Goal: Task Accomplishment & Management: Complete application form

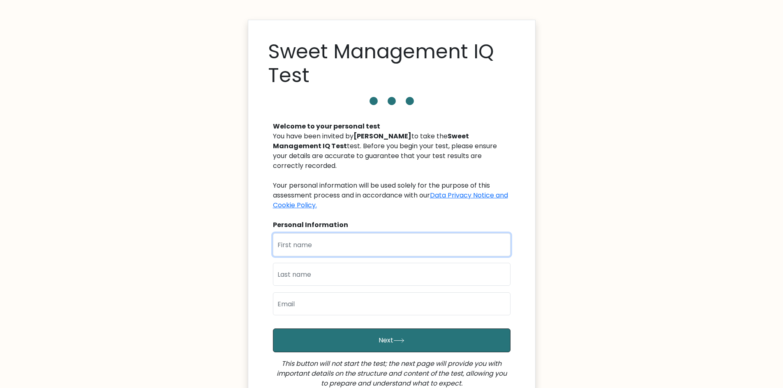
click at [308, 233] on input "text" at bounding box center [391, 244] width 237 height 23
type input "Emiliza"
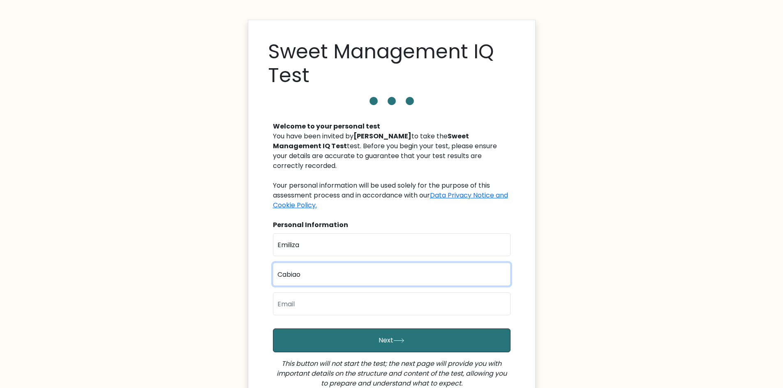
type input "Cabiao"
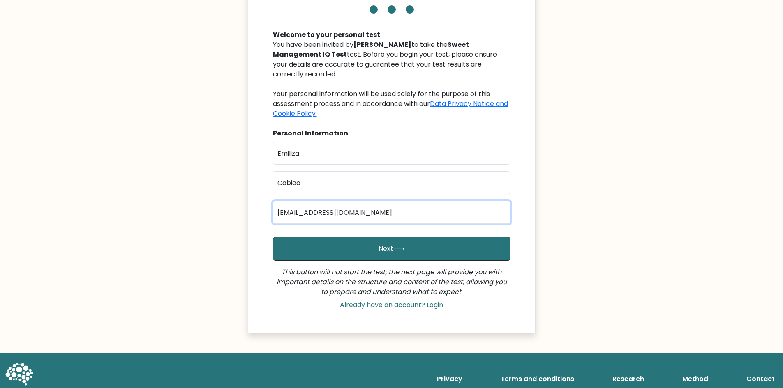
scroll to position [97, 0]
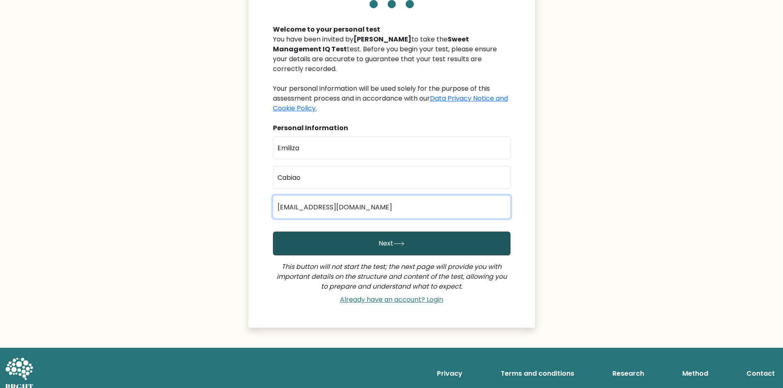
type input "mrs.lizacabiao@gmail.com"
click at [387, 235] on button "Next" at bounding box center [391, 244] width 237 height 24
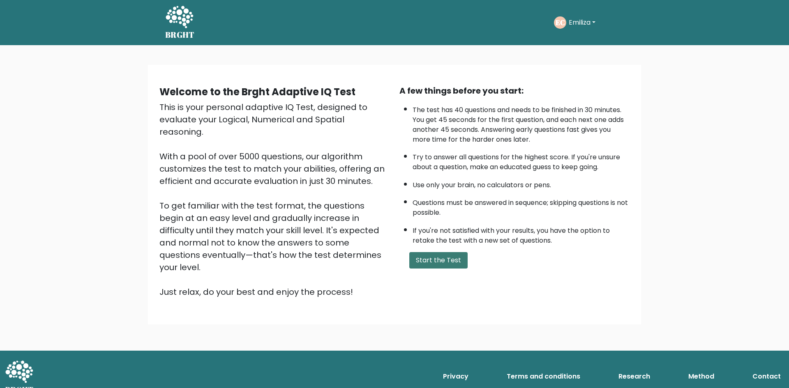
click at [434, 260] on button "Start the Test" at bounding box center [438, 260] width 58 height 16
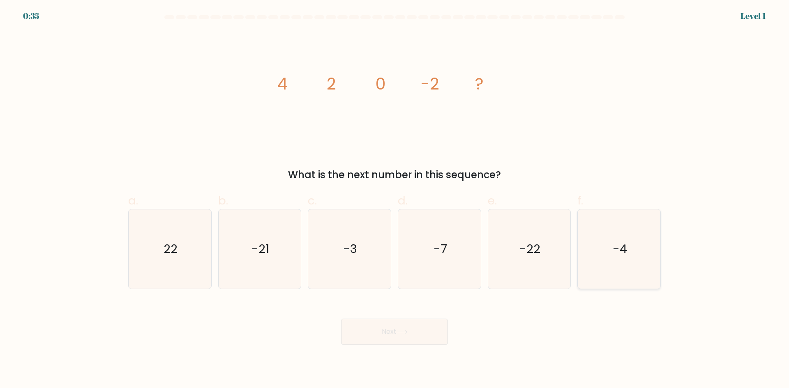
click at [607, 253] on icon "-4" at bounding box center [618, 248] width 79 height 79
click at [395, 200] on input "f. -4" at bounding box center [394, 196] width 0 height 5
radio input "true"
click at [380, 334] on button "Next" at bounding box center [394, 332] width 107 height 26
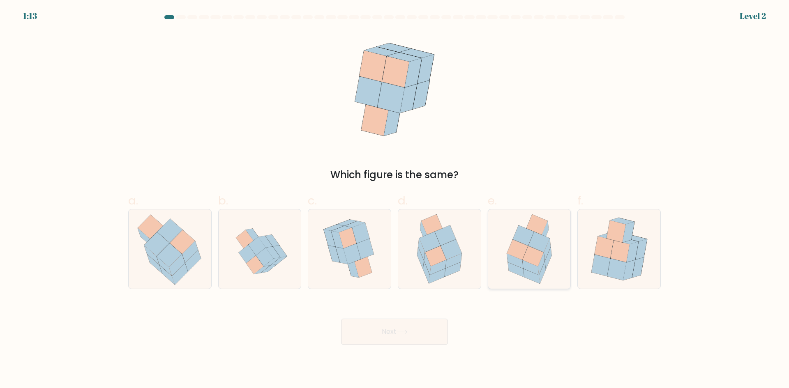
click at [542, 271] on icon at bounding box center [542, 272] width 7 height 22
click at [395, 200] on input "e." at bounding box center [394, 196] width 0 height 5
radio input "true"
click at [399, 327] on button "Next" at bounding box center [394, 332] width 107 height 26
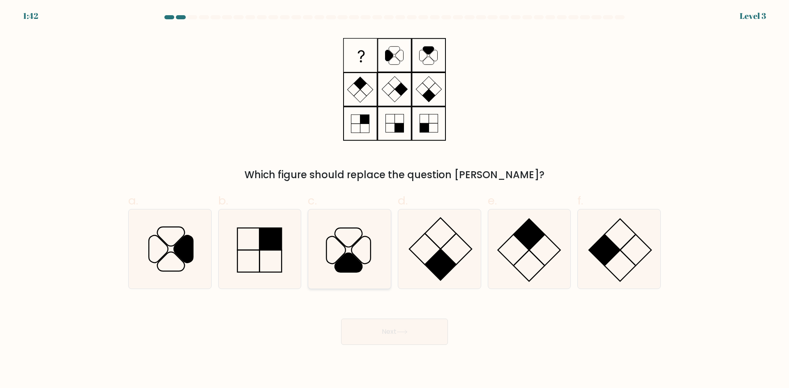
click at [349, 262] on icon at bounding box center [348, 262] width 27 height 19
click at [394, 200] on input "c." at bounding box center [394, 196] width 0 height 5
radio input "true"
click at [413, 336] on button "Next" at bounding box center [394, 332] width 107 height 26
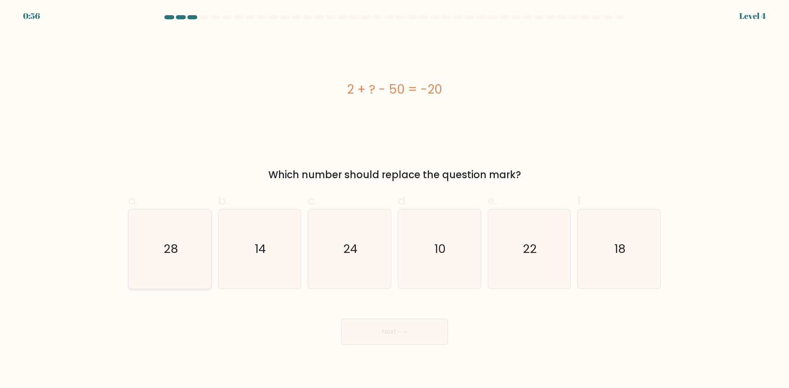
drag, startPoint x: 184, startPoint y: 252, endPoint x: 198, endPoint y: 258, distance: 15.6
click at [183, 255] on icon "28" at bounding box center [169, 248] width 79 height 79
click at [394, 200] on input "a. 28" at bounding box center [394, 196] width 0 height 5
radio input "true"
click at [444, 336] on button "Next" at bounding box center [394, 332] width 107 height 26
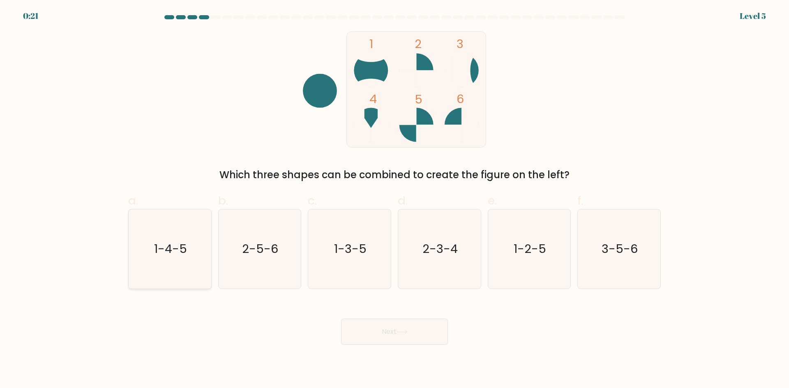
click at [203, 240] on icon "1-4-5" at bounding box center [169, 248] width 79 height 79
click at [394, 200] on input "a. 1-4-5" at bounding box center [394, 196] width 0 height 5
radio input "true"
click at [431, 327] on button "Next" at bounding box center [394, 332] width 107 height 26
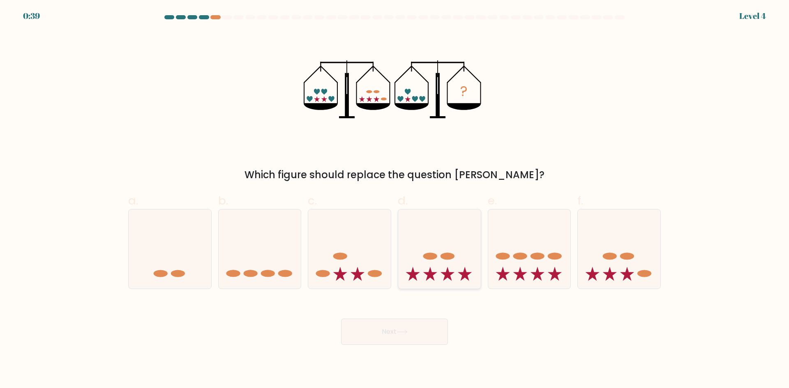
click at [451, 281] on icon at bounding box center [439, 249] width 83 height 68
click at [395, 200] on input "d." at bounding box center [394, 196] width 0 height 5
radio input "true"
click at [444, 334] on button "Next" at bounding box center [394, 332] width 107 height 26
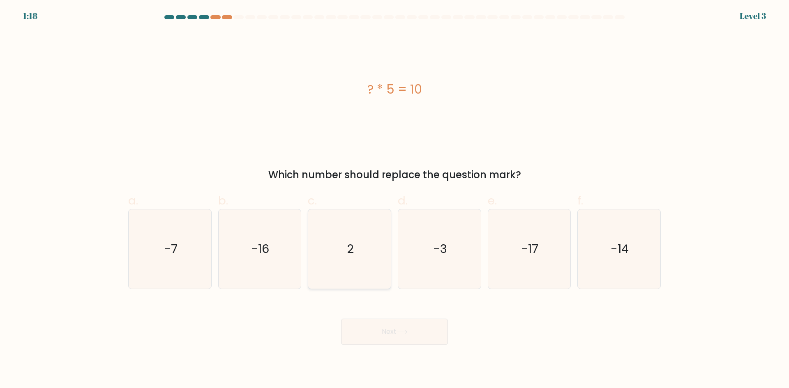
click at [363, 265] on icon "2" at bounding box center [349, 248] width 79 height 79
click at [394, 200] on input "c. 2" at bounding box center [394, 196] width 0 height 5
radio input "true"
click at [407, 342] on button "Next" at bounding box center [394, 332] width 107 height 26
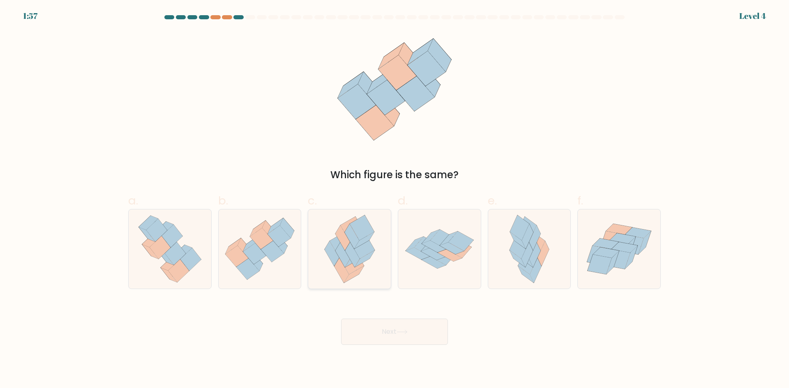
click at [355, 268] on icon at bounding box center [351, 261] width 24 height 25
click at [394, 200] on input "c." at bounding box center [394, 196] width 0 height 5
radio input "true"
click at [388, 332] on button "Next" at bounding box center [394, 332] width 107 height 26
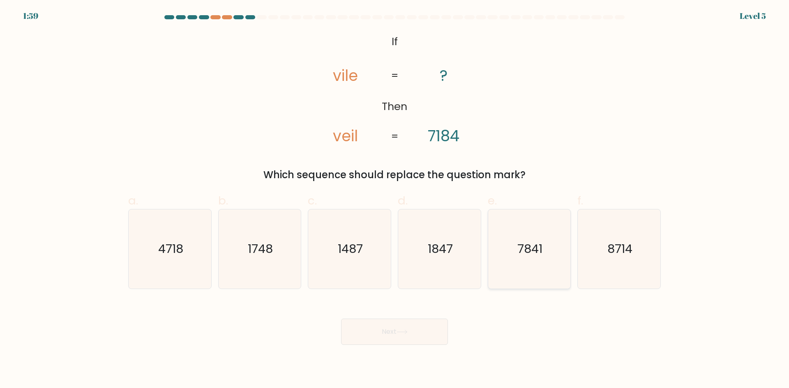
click at [535, 245] on text "7841" at bounding box center [529, 249] width 25 height 16
click at [395, 200] on input "e. 7841" at bounding box center [394, 196] width 0 height 5
radio input "true"
drag, startPoint x: 400, startPoint y: 329, endPoint x: 404, endPoint y: 325, distance: 5.8
click at [402, 329] on button "Next" at bounding box center [394, 332] width 107 height 26
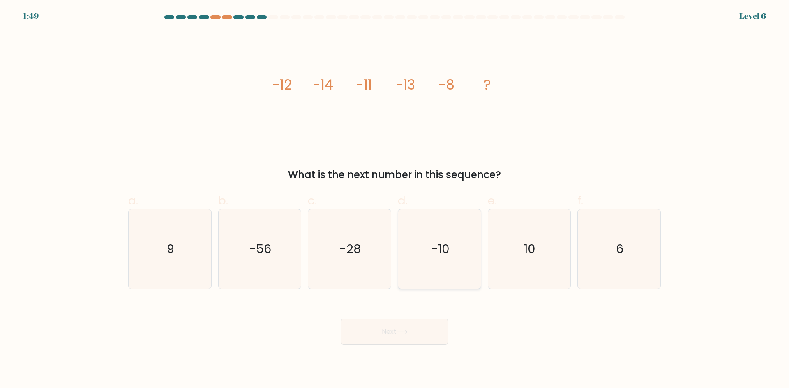
click at [469, 254] on icon "-10" at bounding box center [439, 248] width 79 height 79
click at [395, 200] on input "d. -10" at bounding box center [394, 196] width 0 height 5
radio input "true"
click at [393, 330] on button "Next" at bounding box center [394, 332] width 107 height 26
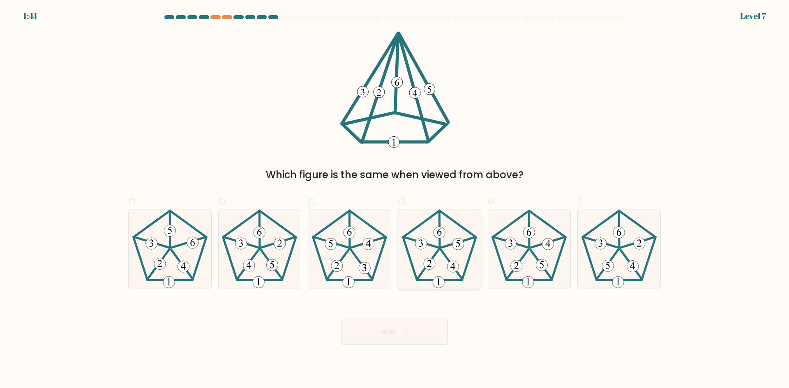
click at [435, 249] on icon at bounding box center [439, 248] width 79 height 79
click at [395, 200] on input "d." at bounding box center [394, 196] width 0 height 5
radio input "true"
click at [395, 328] on button "Next" at bounding box center [394, 332] width 107 height 26
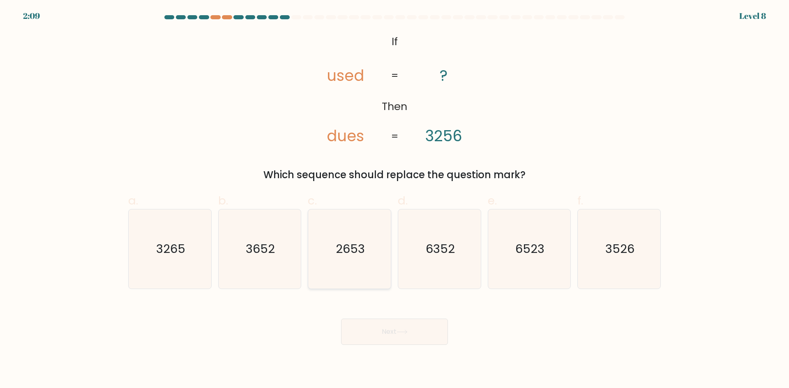
click at [323, 260] on icon "2653" at bounding box center [349, 248] width 79 height 79
click at [394, 200] on input "c. 2653" at bounding box center [394, 196] width 0 height 5
radio input "true"
click at [421, 334] on button "Next" at bounding box center [394, 332] width 107 height 26
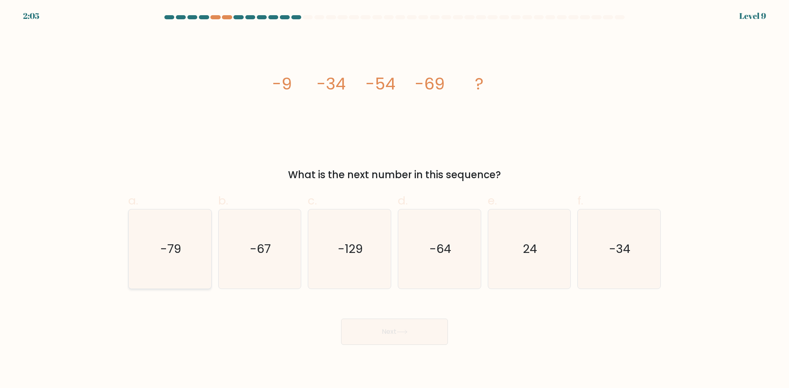
click at [168, 244] on text "-79" at bounding box center [170, 249] width 21 height 16
click at [394, 200] on input "a. -79" at bounding box center [394, 196] width 0 height 5
radio input "true"
click at [412, 320] on div "Next" at bounding box center [394, 322] width 542 height 46
click at [413, 324] on button "Next" at bounding box center [394, 332] width 107 height 26
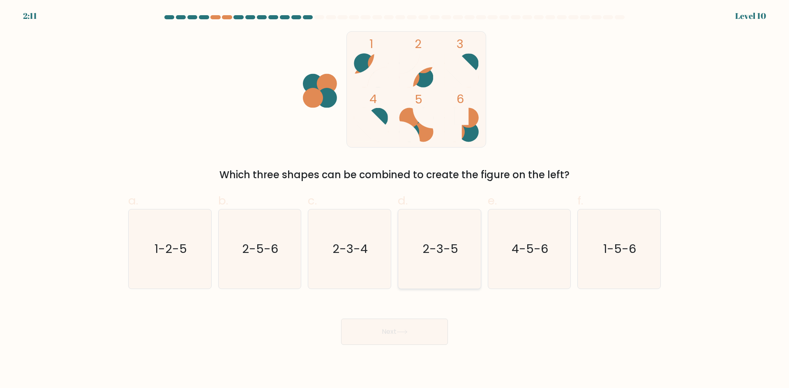
click at [435, 239] on icon "2-3-5" at bounding box center [439, 248] width 79 height 79
click at [395, 200] on input "d. 2-3-5" at bounding box center [394, 196] width 0 height 5
radio input "true"
click at [418, 341] on button "Next" at bounding box center [394, 332] width 107 height 26
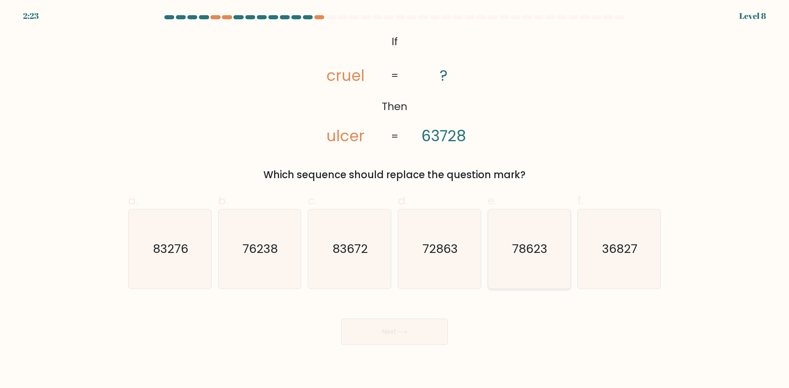
click at [508, 240] on icon "78623" at bounding box center [528, 248] width 79 height 79
click at [395, 200] on input "e. 78623" at bounding box center [394, 196] width 0 height 5
radio input "true"
click at [406, 338] on button "Next" at bounding box center [394, 332] width 107 height 26
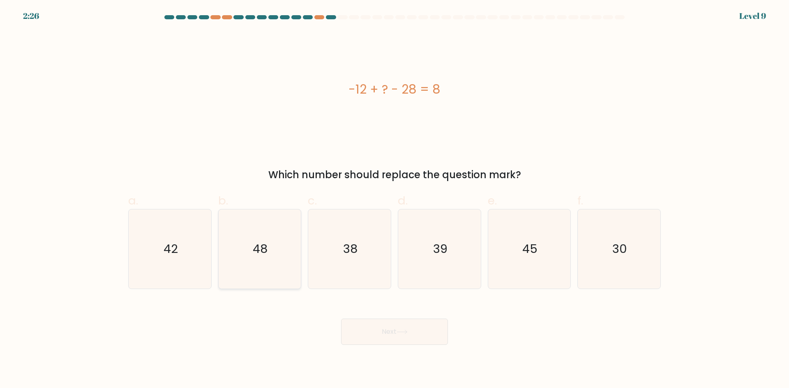
click at [297, 237] on icon "48" at bounding box center [259, 248] width 79 height 79
click at [394, 200] on input "b. 48" at bounding box center [394, 196] width 0 height 5
radio input "true"
click at [410, 326] on button "Next" at bounding box center [394, 332] width 107 height 26
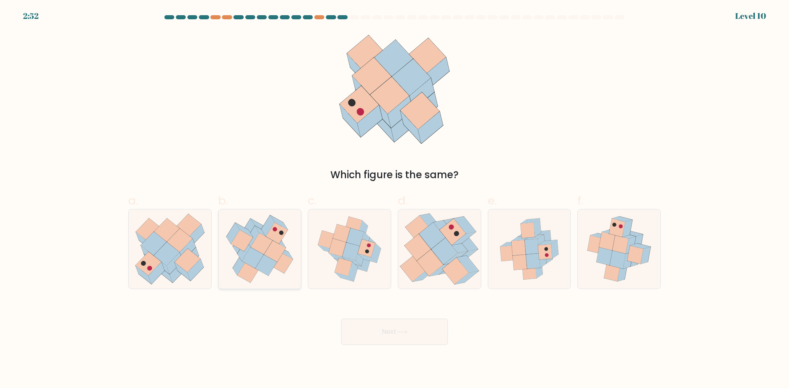
click at [270, 249] on icon at bounding box center [275, 251] width 22 height 21
click at [394, 200] on input "b." at bounding box center [394, 196] width 0 height 5
radio input "true"
click at [383, 328] on button "Next" at bounding box center [394, 332] width 107 height 26
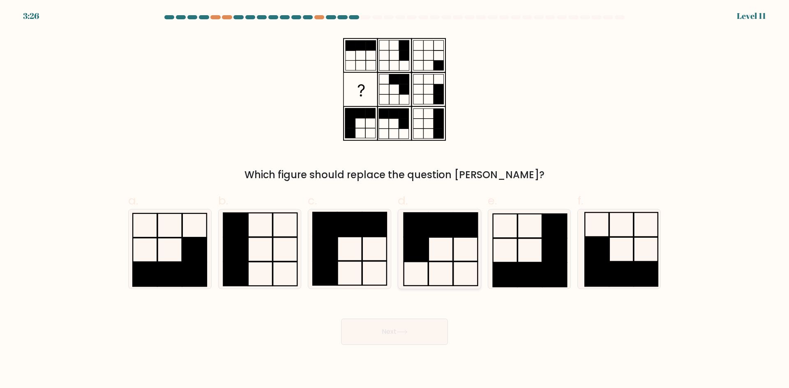
click at [435, 241] on icon at bounding box center [439, 248] width 79 height 79
click at [395, 200] on input "d." at bounding box center [394, 196] width 0 height 5
radio input "true"
click at [382, 334] on button "Next" at bounding box center [394, 332] width 107 height 26
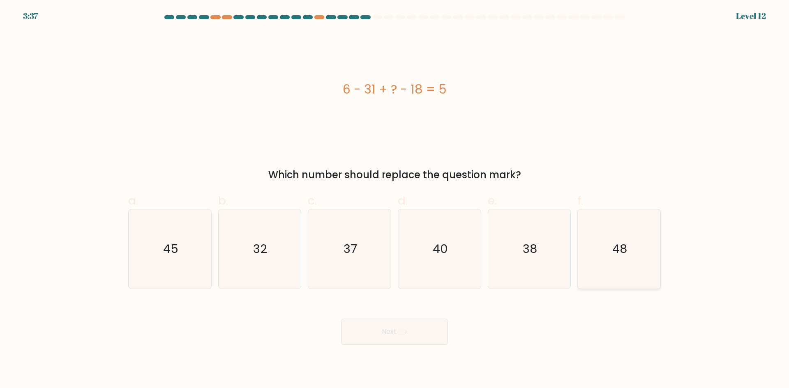
click at [593, 254] on icon "48" at bounding box center [618, 248] width 79 height 79
click at [395, 200] on input "f. 48" at bounding box center [394, 196] width 0 height 5
radio input "true"
click at [414, 341] on button "Next" at bounding box center [394, 332] width 107 height 26
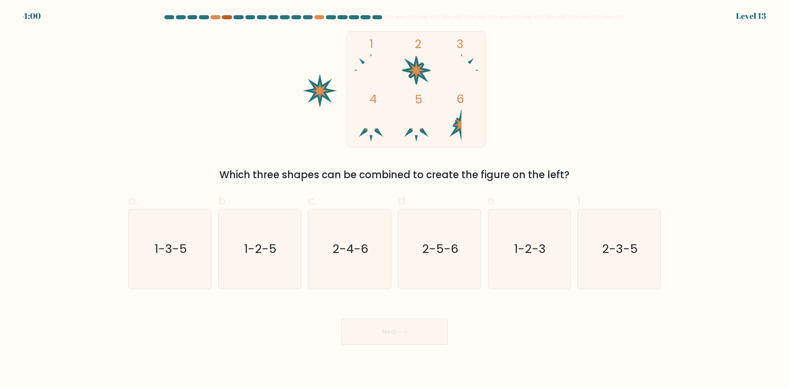
click at [228, 18] on div at bounding box center [227, 17] width 10 height 4
click at [250, 113] on div "1 2 3 4 5 6 Which three shapes can be combined to create the figure on the left?" at bounding box center [394, 106] width 542 height 151
click at [357, 263] on icon "2-4-6" at bounding box center [349, 248] width 79 height 79
click at [394, 200] on input "c. 2-4-6" at bounding box center [394, 196] width 0 height 5
radio input "true"
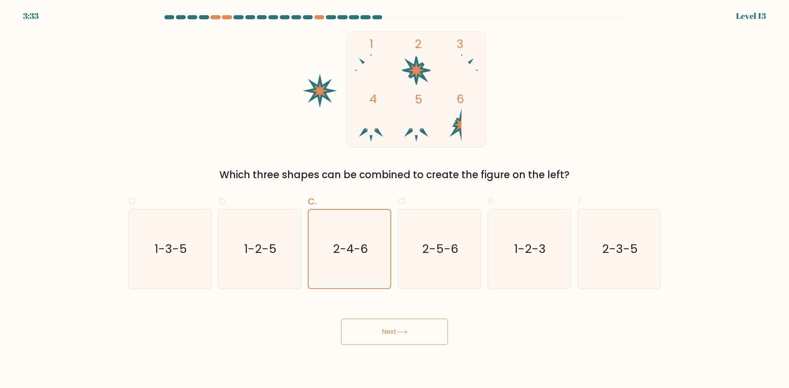
click at [400, 336] on button "Next" at bounding box center [394, 332] width 107 height 26
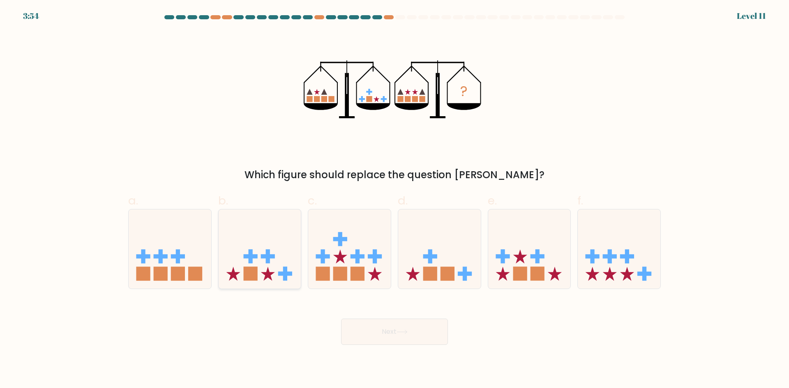
click at [274, 260] on icon at bounding box center [260, 249] width 83 height 68
click at [394, 200] on input "b." at bounding box center [394, 196] width 0 height 5
radio input "true"
drag, startPoint x: 423, startPoint y: 342, endPoint x: 418, endPoint y: 339, distance: 5.1
click at [418, 340] on button "Next" at bounding box center [394, 332] width 107 height 26
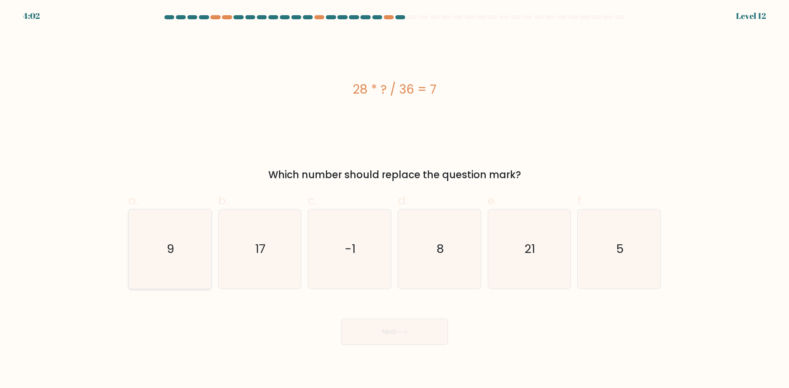
click at [148, 266] on icon "9" at bounding box center [169, 248] width 79 height 79
click at [394, 200] on input "a. 9" at bounding box center [394, 196] width 0 height 5
radio input "true"
click at [400, 341] on button "Next" at bounding box center [394, 332] width 107 height 26
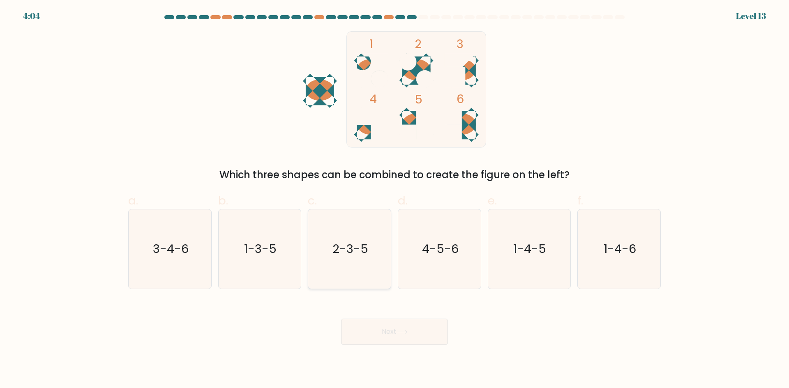
click at [368, 246] on icon "2-3-5" at bounding box center [349, 248] width 79 height 79
click at [394, 200] on input "c. 2-3-5" at bounding box center [394, 196] width 0 height 5
radio input "true"
click at [386, 322] on button "Next" at bounding box center [394, 332] width 107 height 26
click at [390, 332] on button "Next" at bounding box center [394, 332] width 107 height 26
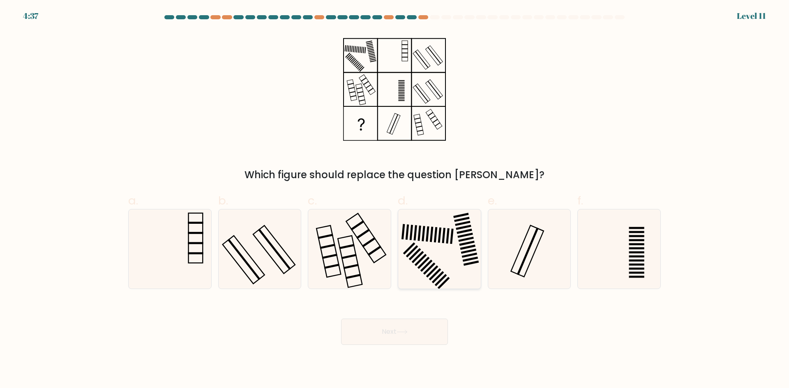
click at [455, 266] on icon at bounding box center [439, 248] width 79 height 79
click at [395, 200] on input "d." at bounding box center [394, 196] width 0 height 5
radio input "true"
click at [415, 326] on button "Next" at bounding box center [394, 332] width 107 height 26
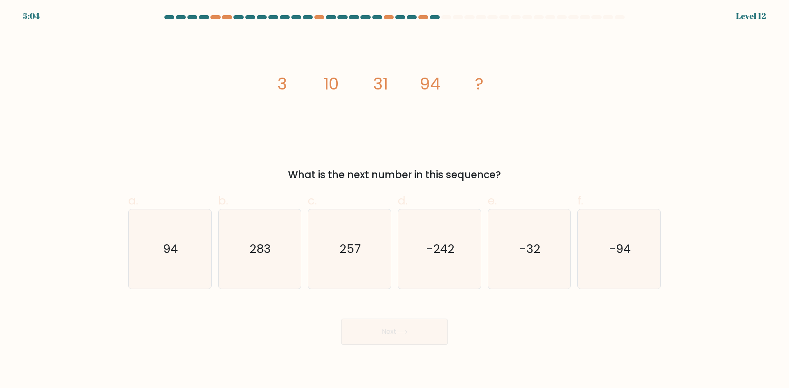
click at [422, 20] on div at bounding box center [394, 18] width 542 height 7
click at [421, 16] on div at bounding box center [423, 17] width 10 height 4
click at [375, 274] on icon "257" at bounding box center [349, 248] width 79 height 79
click at [394, 200] on input "c. 257" at bounding box center [394, 196] width 0 height 5
radio input "true"
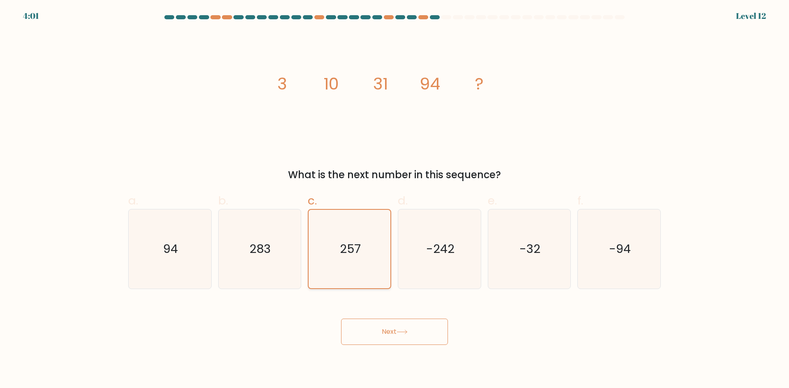
click at [380, 272] on icon "257" at bounding box center [349, 249] width 78 height 78
click at [394, 200] on input "c. 257" at bounding box center [394, 196] width 0 height 5
click at [430, 324] on button "Next" at bounding box center [394, 332] width 107 height 26
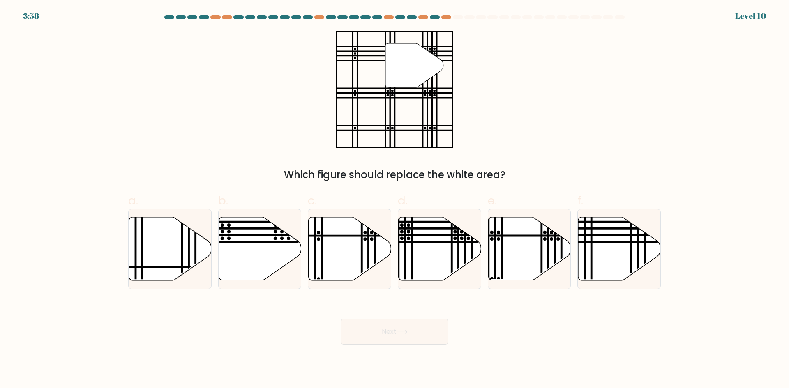
click at [403, 334] on button "Next" at bounding box center [394, 332] width 107 height 26
click at [628, 161] on div "" Which figure should replace the white area?" at bounding box center [394, 106] width 542 height 151
click at [425, 260] on icon at bounding box center [439, 248] width 83 height 63
click at [395, 200] on input "d." at bounding box center [394, 196] width 0 height 5
radio input "true"
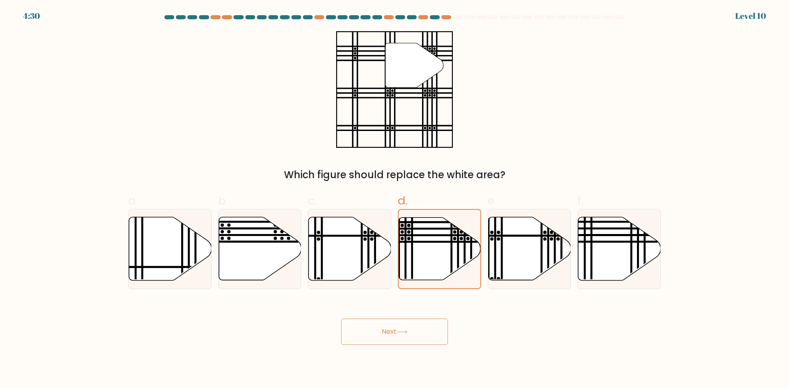
click at [390, 340] on button "Next" at bounding box center [394, 332] width 107 height 26
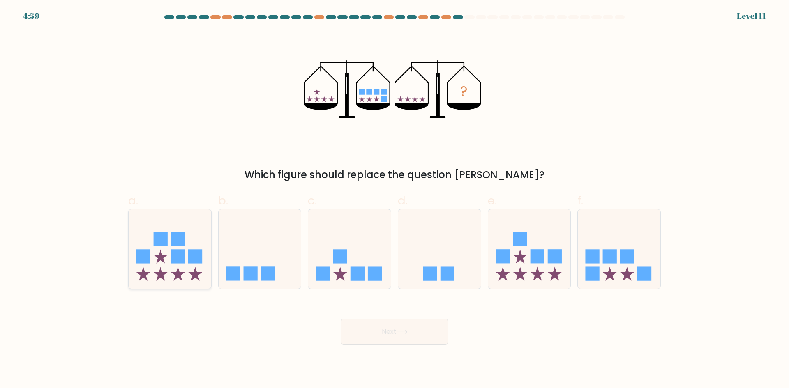
click at [192, 278] on icon at bounding box center [195, 274] width 14 height 14
click at [394, 200] on input "a." at bounding box center [394, 196] width 0 height 5
radio input "true"
click at [192, 278] on icon at bounding box center [195, 274] width 14 height 14
click at [394, 200] on input "a." at bounding box center [394, 196] width 0 height 5
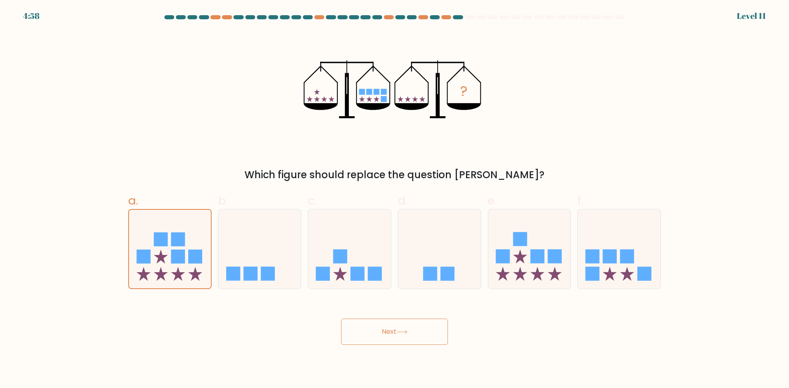
click at [367, 324] on button "Next" at bounding box center [394, 332] width 107 height 26
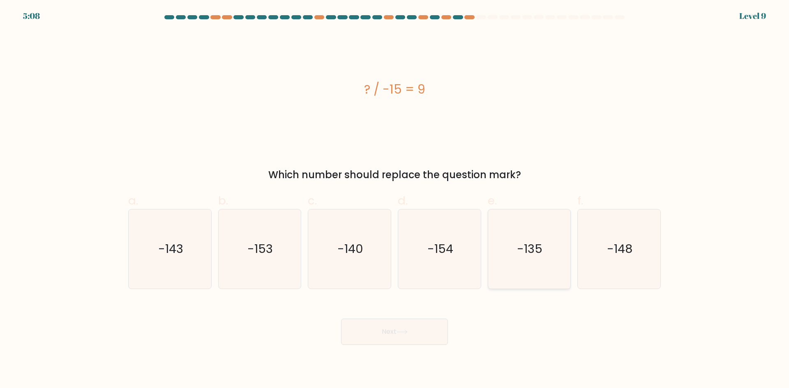
click at [547, 248] on icon "-135" at bounding box center [528, 248] width 79 height 79
click at [395, 200] on input "e. -135" at bounding box center [394, 196] width 0 height 5
radio input "true"
drag, startPoint x: 395, startPoint y: 315, endPoint x: 399, endPoint y: 328, distance: 13.5
click at [395, 315] on div "Next" at bounding box center [394, 322] width 542 height 46
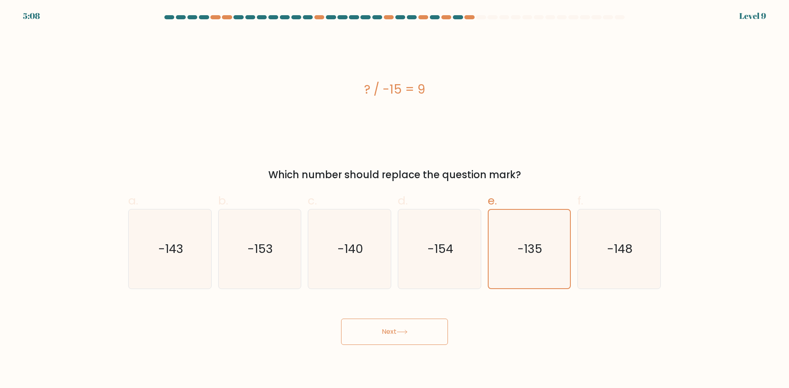
click at [400, 329] on button "Next" at bounding box center [394, 332] width 107 height 26
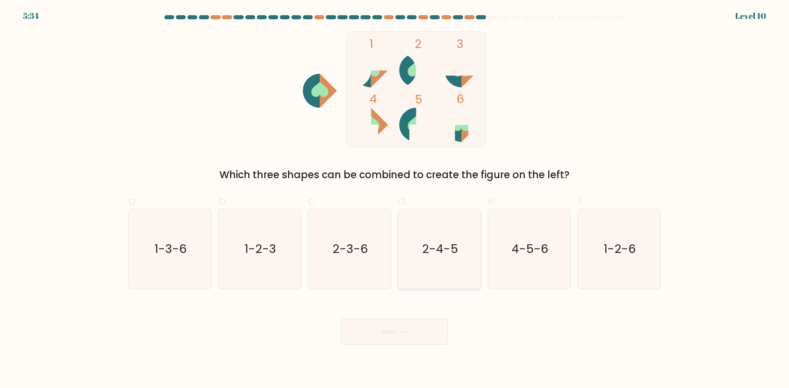
click at [451, 258] on icon "2-4-5" at bounding box center [439, 248] width 79 height 79
click at [395, 200] on input "d. 2-4-5" at bounding box center [394, 196] width 0 height 5
radio input "true"
click at [407, 322] on button "Next" at bounding box center [394, 332] width 107 height 26
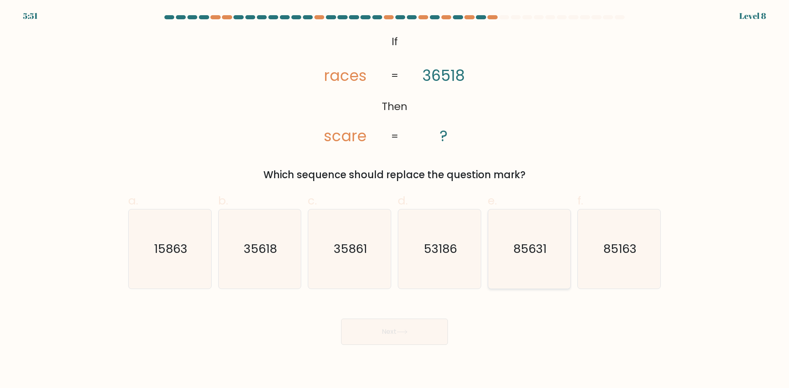
click at [548, 259] on icon "85631" at bounding box center [528, 248] width 79 height 79
click at [395, 200] on input "e. 85631" at bounding box center [394, 196] width 0 height 5
radio input "true"
click at [387, 334] on button "Next" at bounding box center [394, 332] width 107 height 26
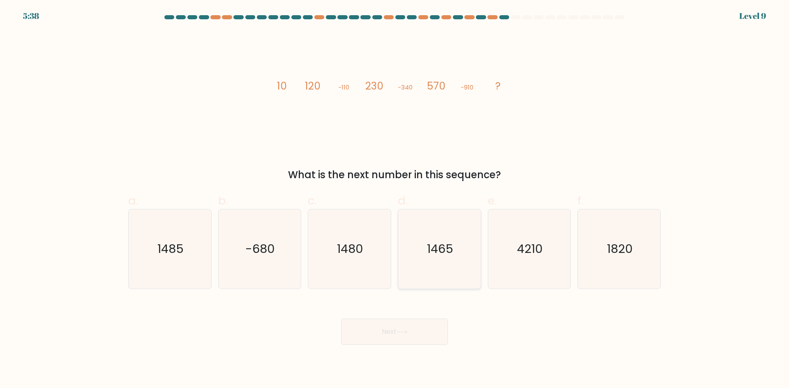
click at [444, 268] on icon "1465" at bounding box center [439, 248] width 79 height 79
click at [395, 200] on input "d. 1465" at bounding box center [394, 196] width 0 height 5
radio input "true"
click at [394, 324] on button "Next" at bounding box center [394, 332] width 107 height 26
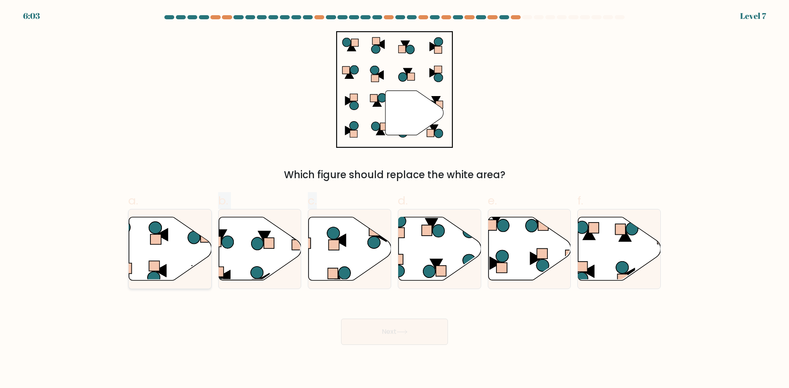
drag, startPoint x: 362, startPoint y: 263, endPoint x: 159, endPoint y: 243, distance: 204.0
click at [159, 243] on div "a. b. c. d." at bounding box center [394, 238] width 539 height 104
click at [159, 243] on rect at bounding box center [155, 240] width 11 height 10
click at [394, 200] on input "a." at bounding box center [394, 196] width 0 height 5
radio input "true"
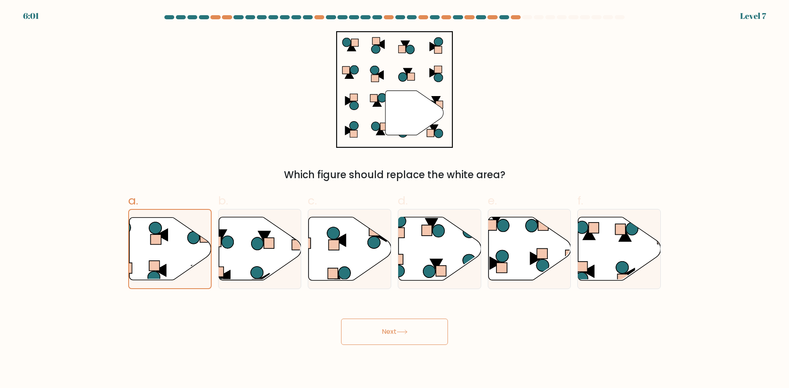
click at [405, 322] on button "Next" at bounding box center [394, 332] width 107 height 26
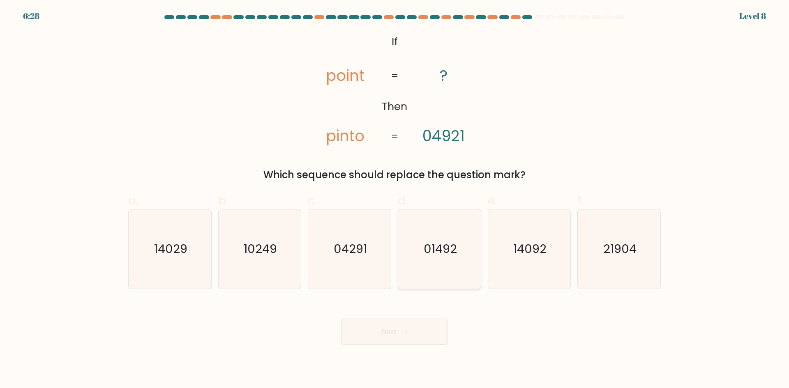
click at [467, 265] on icon "01492" at bounding box center [439, 248] width 79 height 79
click at [395, 200] on input "d. 01492" at bounding box center [394, 196] width 0 height 5
radio input "true"
click at [414, 320] on button "Next" at bounding box center [394, 332] width 107 height 26
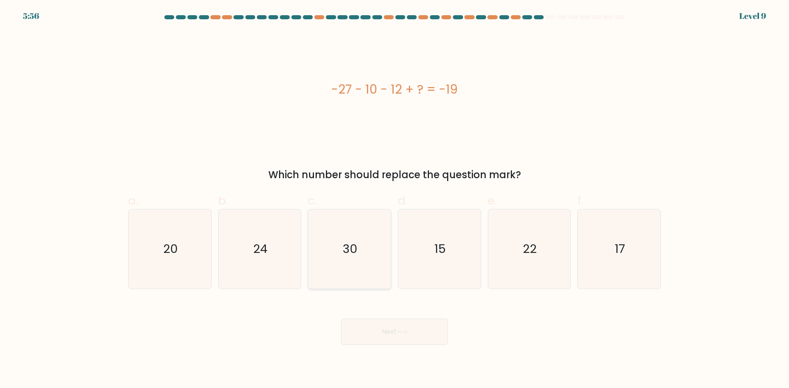
click at [360, 262] on icon "30" at bounding box center [349, 248] width 79 height 79
click at [394, 200] on input "c. 30" at bounding box center [394, 196] width 0 height 5
radio input "true"
click at [412, 343] on button "Next" at bounding box center [394, 332] width 107 height 26
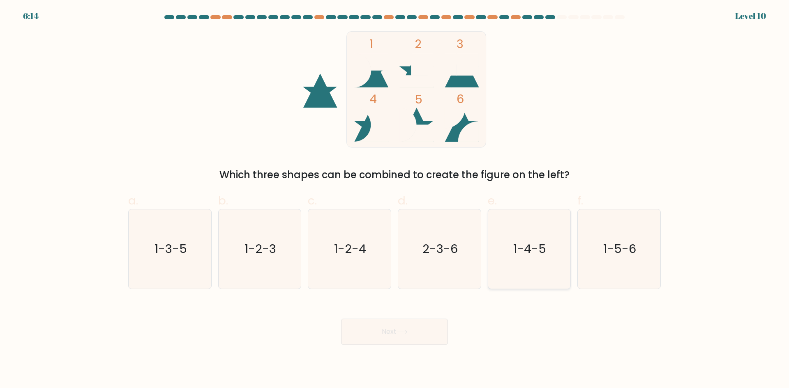
click at [557, 269] on icon "1-4-5" at bounding box center [528, 248] width 79 height 79
click at [395, 200] on input "e. 1-4-5" at bounding box center [394, 196] width 0 height 5
radio input "true"
click at [428, 337] on button "Next" at bounding box center [394, 332] width 107 height 26
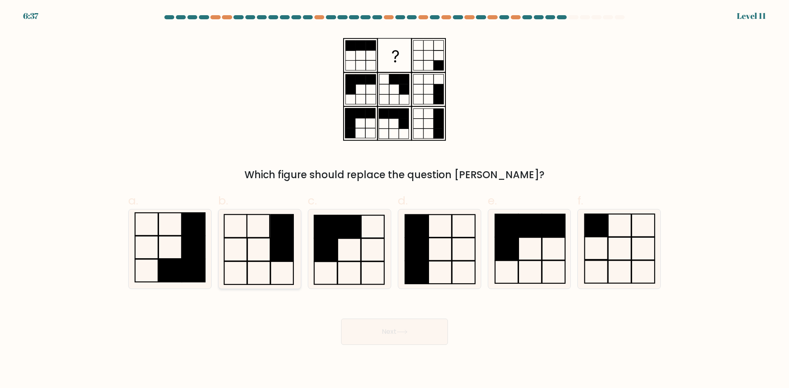
click at [279, 243] on rect at bounding box center [282, 249] width 23 height 23
click at [394, 200] on input "b." at bounding box center [394, 196] width 0 height 5
radio input "true"
click at [391, 334] on button "Next" at bounding box center [394, 332] width 107 height 26
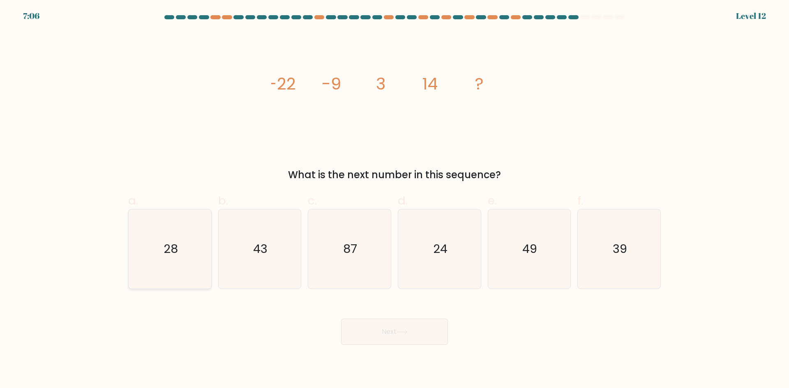
click at [191, 233] on icon "28" at bounding box center [169, 248] width 79 height 79
click at [394, 200] on input "a. 28" at bounding box center [394, 196] width 0 height 5
radio input "true"
click at [407, 339] on button "Next" at bounding box center [394, 332] width 107 height 26
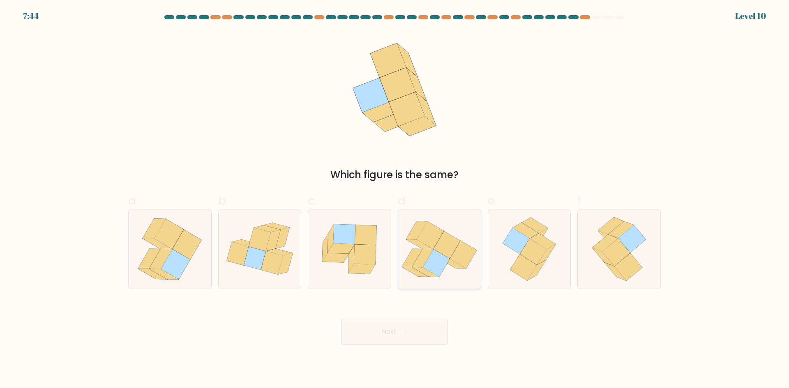
click at [429, 277] on icon at bounding box center [431, 263] width 38 height 28
click at [395, 200] on input "d." at bounding box center [394, 196] width 0 height 5
radio input "true"
click at [403, 332] on icon at bounding box center [401, 332] width 11 height 5
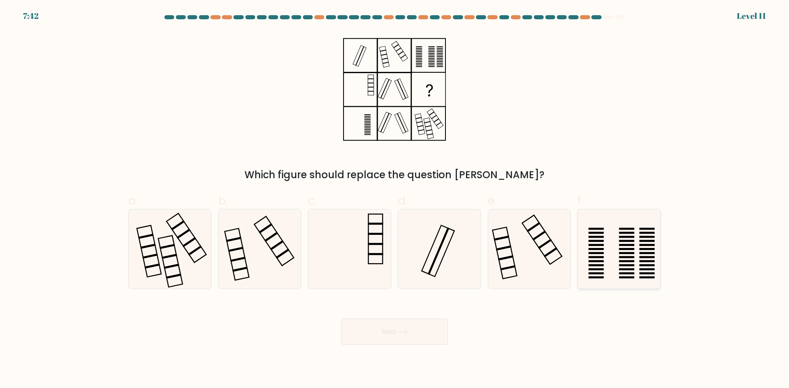
click at [597, 233] on rect at bounding box center [595, 233] width 15 height 2
click at [395, 200] on input "f." at bounding box center [394, 196] width 0 height 5
radio input "true"
click at [396, 343] on button "Next" at bounding box center [394, 332] width 107 height 26
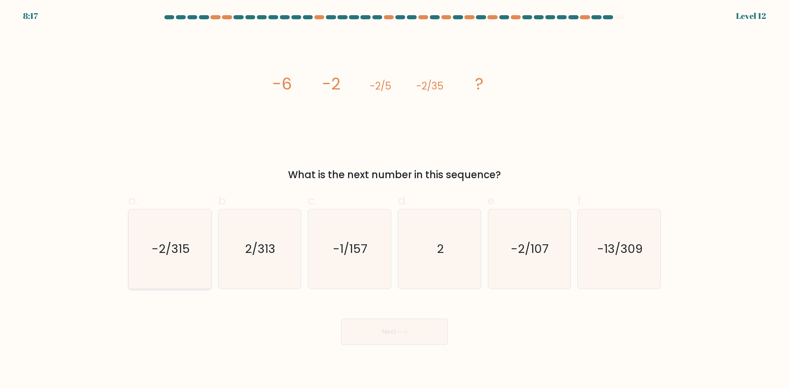
click at [178, 237] on icon "-2/315" at bounding box center [169, 248] width 79 height 79
click at [394, 200] on input "a. -2/315" at bounding box center [394, 196] width 0 height 5
radio input "true"
click at [400, 336] on button "Next" at bounding box center [394, 332] width 107 height 26
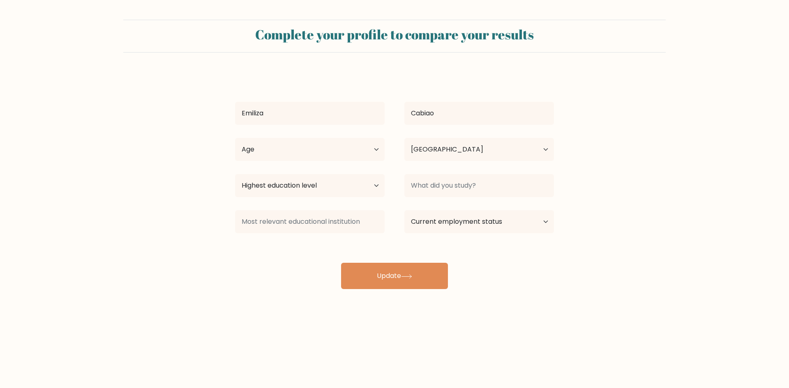
select select "PH"
click at [345, 148] on select "Age Under 18 years old 18-24 years old 25-34 years old 35-44 years old 45-54 ye…" at bounding box center [310, 149] width 150 height 23
select select "25_34"
click at [235, 138] on select "Age Under 18 years old 18-24 years old 25-34 years old 35-44 years old 45-54 ye…" at bounding box center [310, 149] width 150 height 23
click at [283, 179] on select "Highest education level No schooling Primary Lower Secondary Upper Secondary Oc…" at bounding box center [310, 185] width 150 height 23
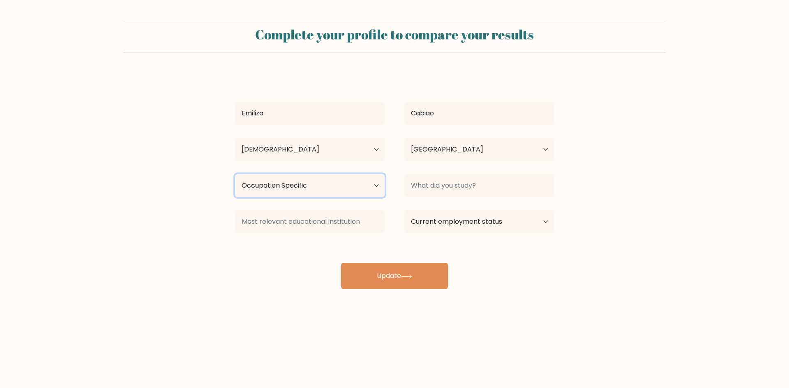
click at [235, 174] on select "Highest education level No schooling Primary Lower Secondary Upper Secondary Oc…" at bounding box center [310, 185] width 150 height 23
click at [319, 233] on input at bounding box center [310, 221] width 150 height 23
click at [433, 191] on input at bounding box center [479, 185] width 150 height 23
click at [457, 227] on select "Current employment status Employed Student Retired Other / prefer not to answer" at bounding box center [479, 221] width 150 height 23
click at [645, 199] on form "Complete your profile to compare your results Emiliza Cabiao Age Under 18 years…" at bounding box center [394, 154] width 789 height 269
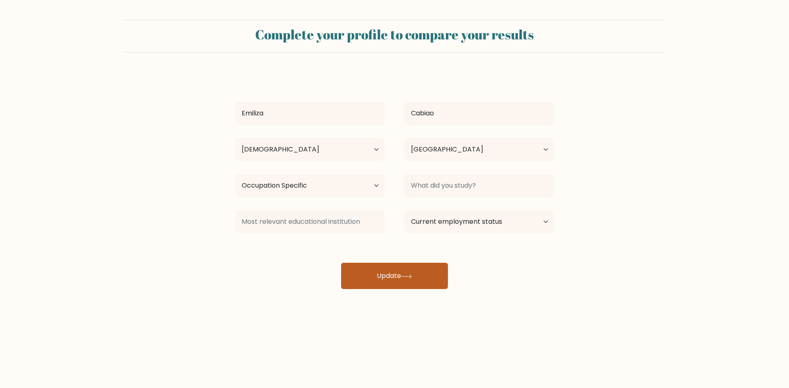
click at [402, 285] on button "Update" at bounding box center [394, 276] width 107 height 26
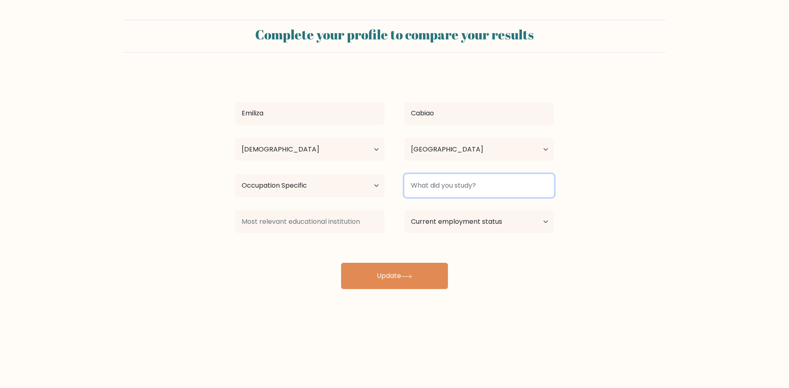
click at [458, 195] on input at bounding box center [479, 185] width 150 height 23
click at [445, 194] on input at bounding box center [479, 185] width 150 height 23
click at [363, 193] on select "Highest education level No schooling Primary Lower Secondary Upper Secondary Oc…" at bounding box center [310, 185] width 150 height 23
select select "upper_secondary"
click at [235, 174] on select "Highest education level No schooling Primary Lower Secondary Upper Secondary Oc…" at bounding box center [310, 185] width 150 height 23
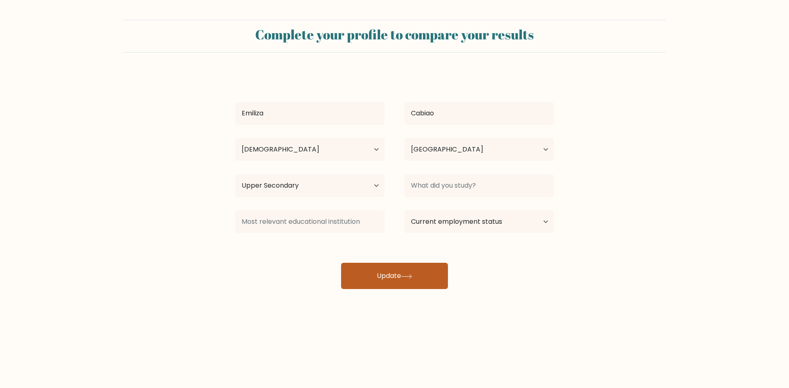
click at [440, 282] on button "Update" at bounding box center [394, 276] width 107 height 26
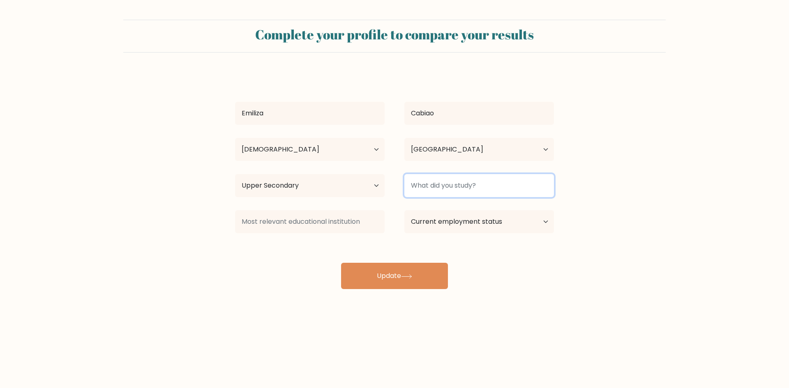
click at [474, 185] on input at bounding box center [479, 185] width 150 height 23
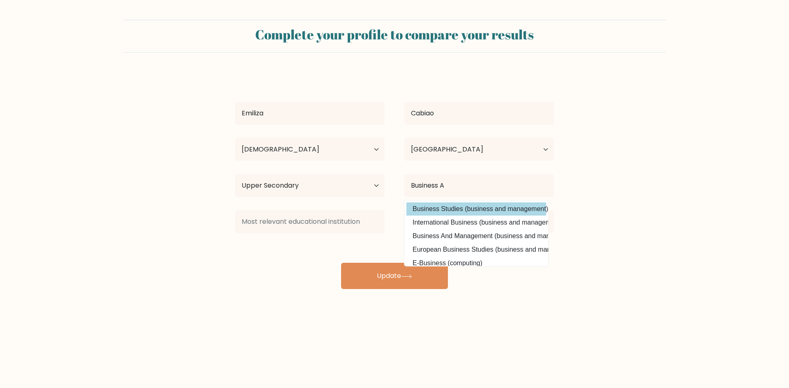
click at [498, 209] on option "Business Studies (business and management)" at bounding box center [476, 209] width 140 height 13
type input "Business Studies"
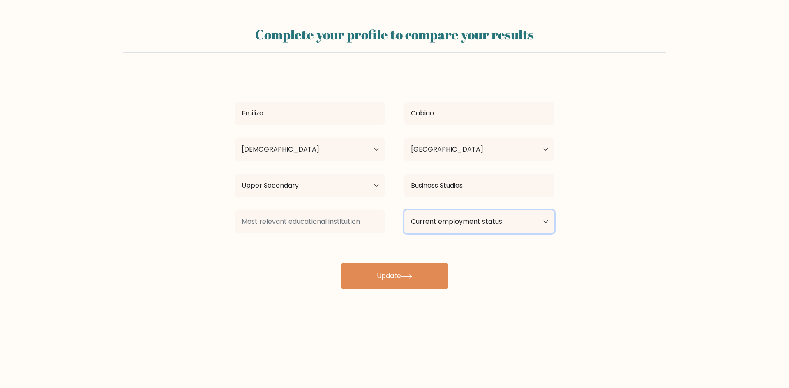
click at [466, 213] on select "Current employment status Employed Student Retired Other / prefer not to answer" at bounding box center [479, 221] width 150 height 23
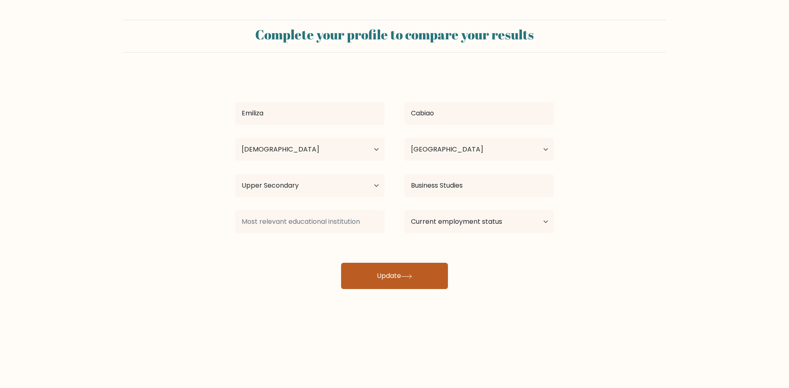
click at [364, 283] on button "Update" at bounding box center [394, 276] width 107 height 26
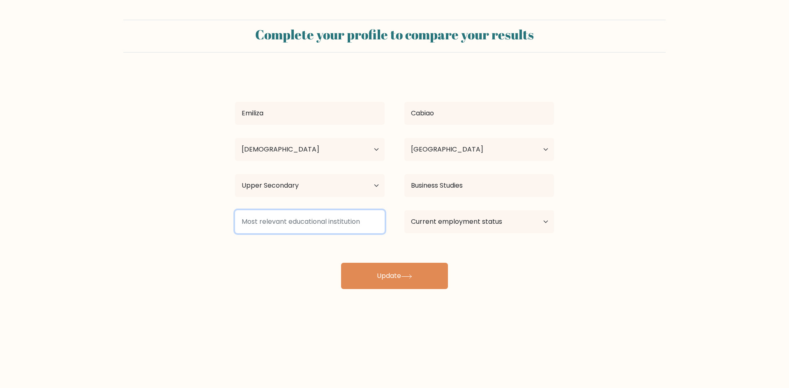
click at [297, 214] on input at bounding box center [310, 221] width 150 height 23
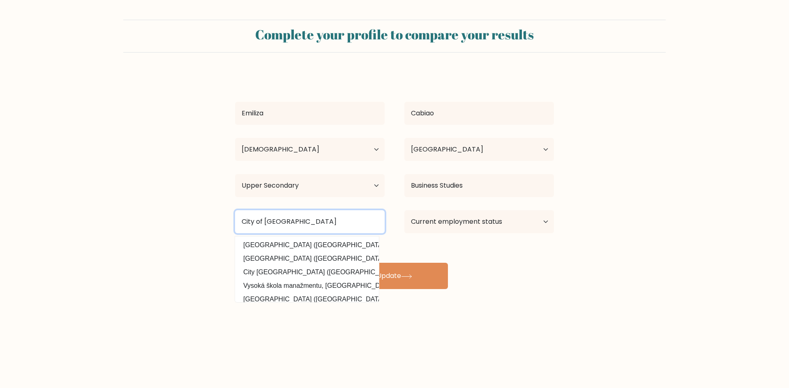
type input "City of Malabon University"
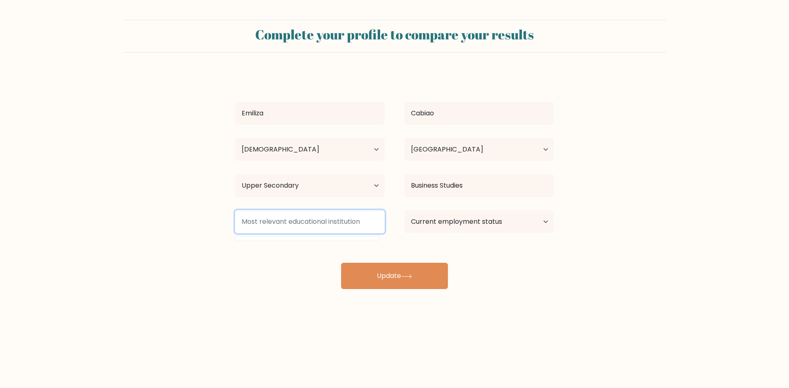
type input "h"
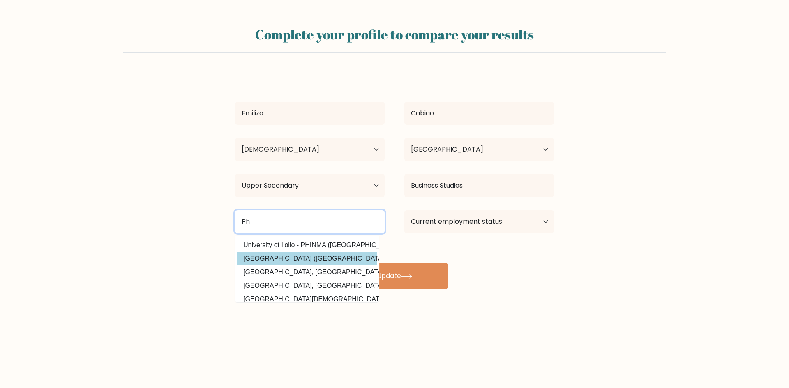
type input "Ph"
click at [359, 257] on div "Emiliza Cabiao Age Under 18 years old 18-24 years old 25-34 years old 35-44 yea…" at bounding box center [394, 180] width 329 height 217
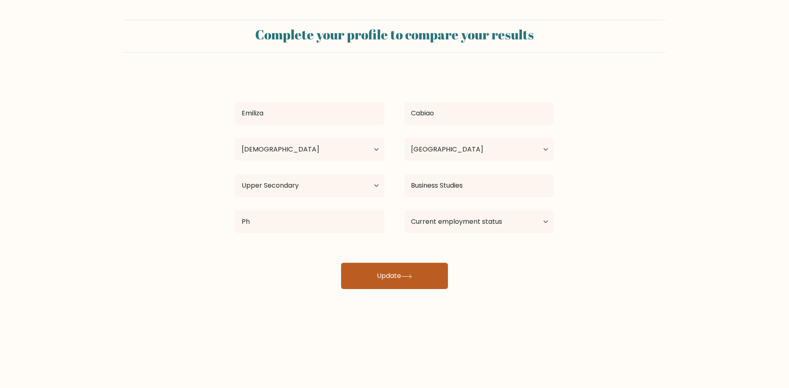
click at [368, 275] on button "Update" at bounding box center [394, 276] width 107 height 26
click at [445, 208] on div "Current employment status Employed Student Retired Other / prefer not to answer" at bounding box center [478, 222] width 169 height 30
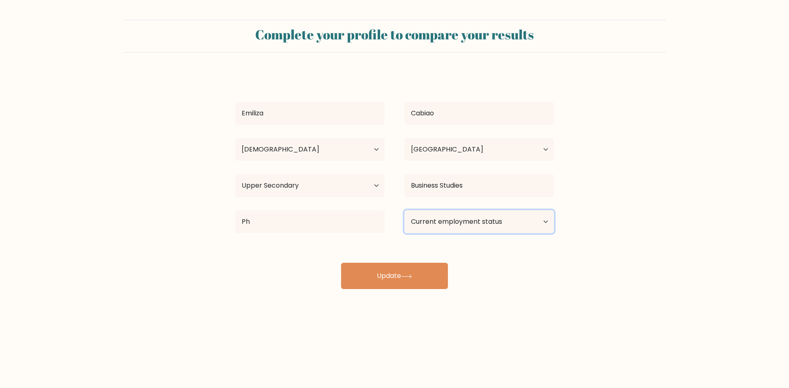
click at [444, 228] on select "Current employment status Employed Student Retired Other / prefer not to answer" at bounding box center [479, 221] width 150 height 23
click at [452, 290] on div "Complete your profile to compare your results Emiliza Cabiao Age Under 18 years…" at bounding box center [394, 155] width 789 height 311
click at [469, 202] on div "Emiliza Cabiao Age Under 18 years old 18-24 years old 25-34 years old 35-44 yea…" at bounding box center [394, 180] width 329 height 217
drag, startPoint x: 470, startPoint y: 222, endPoint x: 466, endPoint y: 229, distance: 7.5
click at [470, 223] on select "Current employment status Employed Student Retired Other / prefer not to answer" at bounding box center [479, 221] width 150 height 23
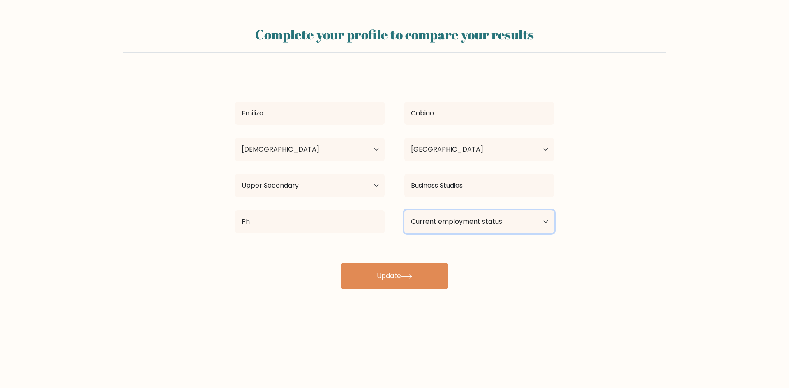
select select "other"
click at [404, 210] on select "Current employment status Employed Student Retired Other / prefer not to answer" at bounding box center [479, 221] width 150 height 23
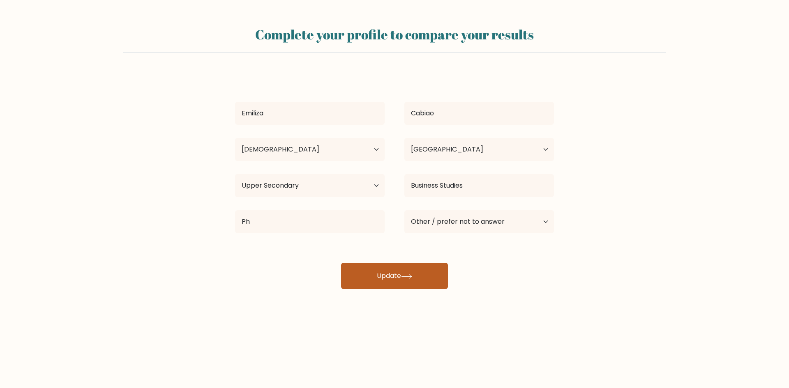
click at [392, 281] on button "Update" at bounding box center [394, 276] width 107 height 26
